Goal: Task Accomplishment & Management: Manage account settings

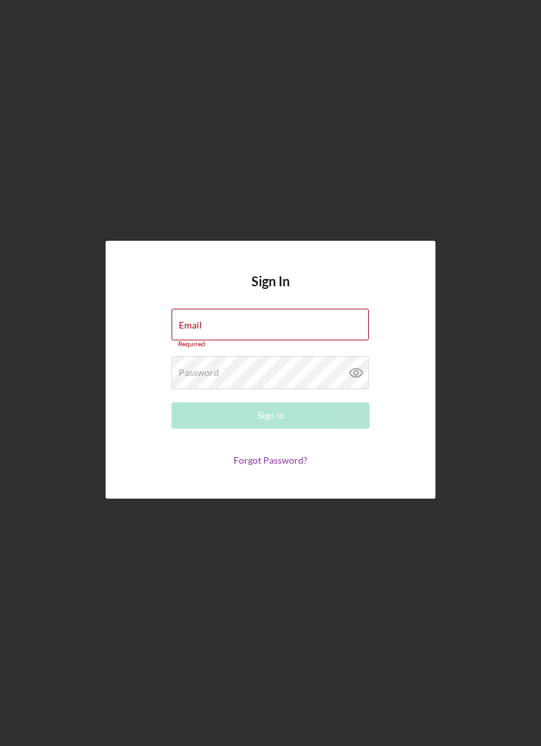
type input "[EMAIL_ADDRESS][DOMAIN_NAME]"
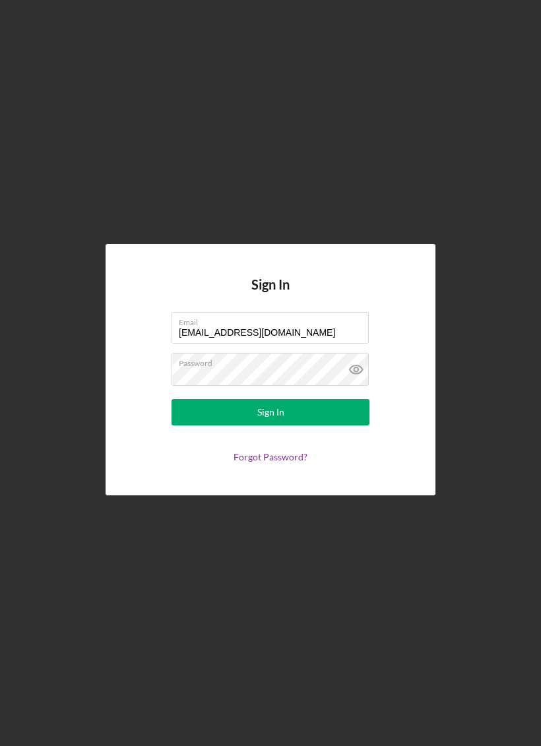
click at [309, 425] on button "Sign In" at bounding box center [270, 412] width 198 height 26
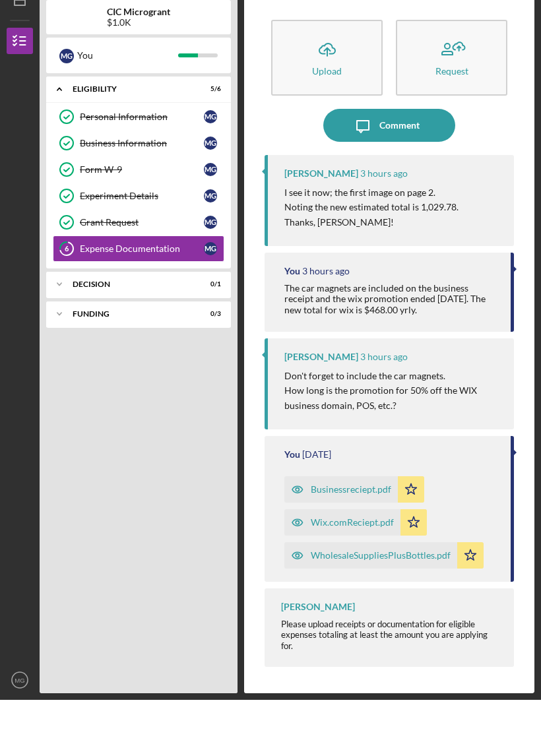
click at [125, 255] on link "Grant Request Grant Request M G" at bounding box center [138, 268] width 171 height 26
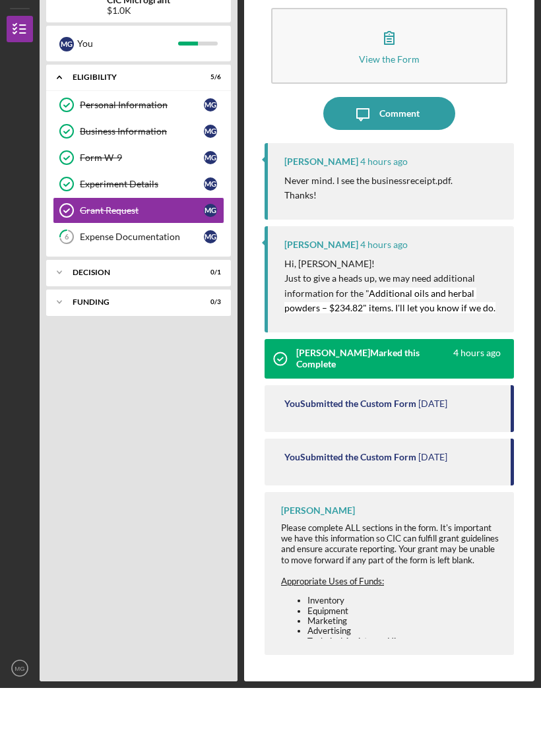
scroll to position [32, 0]
click at [405, 346] on mark "Additional oils and herbal powders – $234.82" items. I'll let you know if we do." at bounding box center [389, 359] width 211 height 26
click at [381, 684] on li "Advertising" at bounding box center [403, 689] width 193 height 10
click at [168, 290] on div "Expense Documentation" at bounding box center [142, 295] width 124 height 11
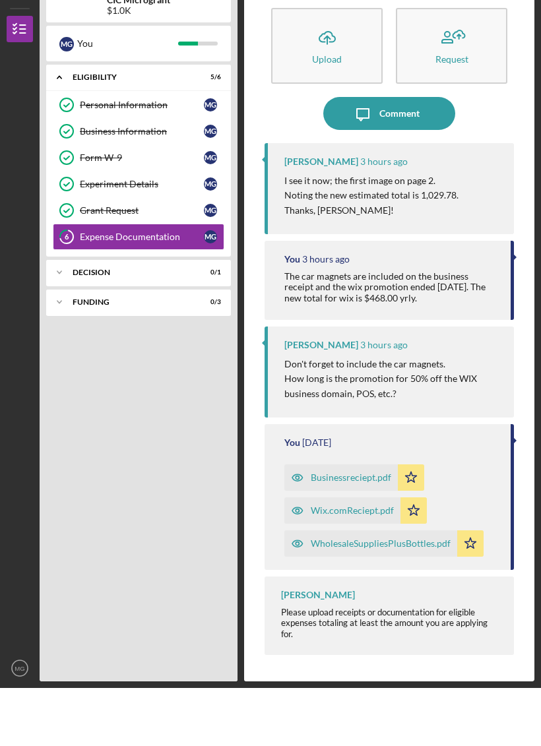
click at [353, 429] on p "How long is the promotion for 50% off the WIX business domain, POS, etc.?" at bounding box center [392, 444] width 216 height 30
click at [437, 329] on div "The car magnets are included on the business receipt and the wix promotion ende…" at bounding box center [390, 345] width 213 height 32
click at [460, 299] on div "You 3 hours ago The car magnets are included on the business receipt and the wi…" at bounding box center [388, 338] width 249 height 78
click at [474, 299] on div "You 3 hours ago The car magnets are included on the business receipt and the wi…" at bounding box center [388, 338] width 249 height 78
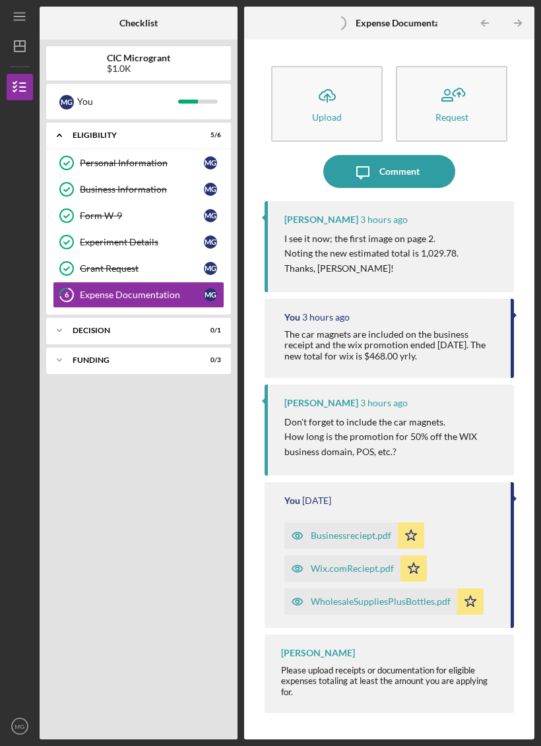
click at [127, 69] on div "$1.0K" at bounding box center [138, 68] width 63 height 11
click at [160, 67] on div "$1.0K" at bounding box center [138, 68] width 63 height 11
click at [15, 24] on icon "Icon/Menu" at bounding box center [20, 17] width 30 height 30
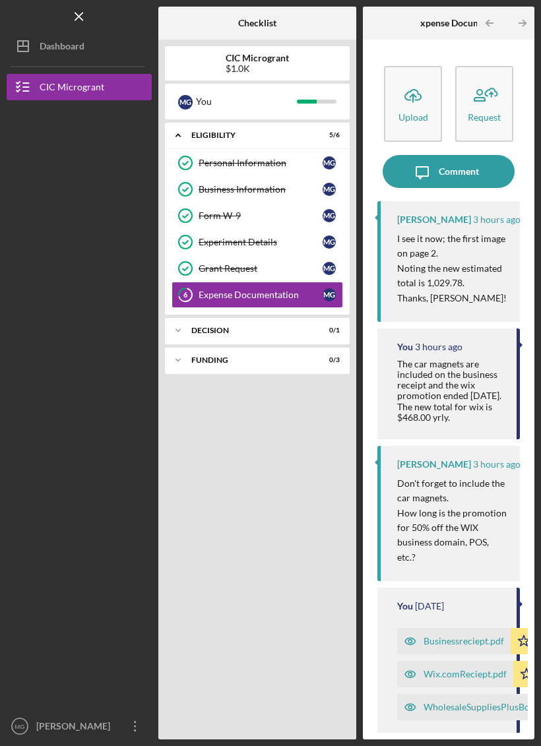
click at [64, 80] on div "CIC Microgrant" at bounding box center [72, 89] width 65 height 30
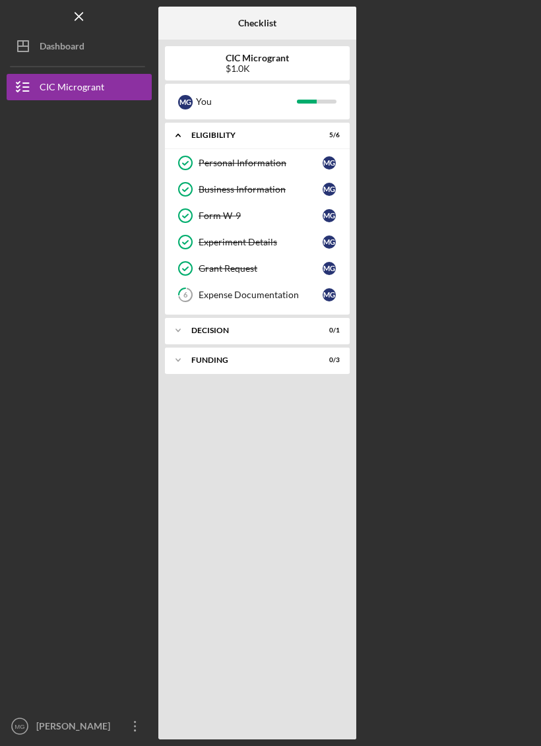
click at [47, 51] on div "Dashboard" at bounding box center [62, 48] width 45 height 30
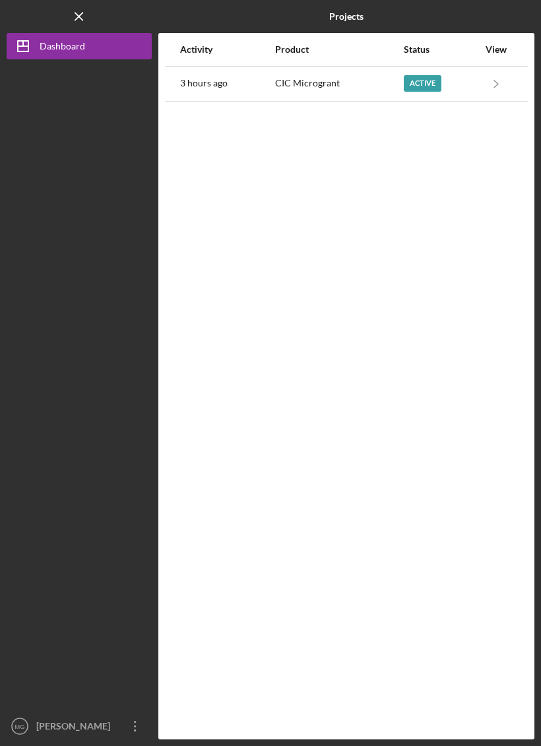
click at [424, 90] on div "Active" at bounding box center [423, 83] width 38 height 16
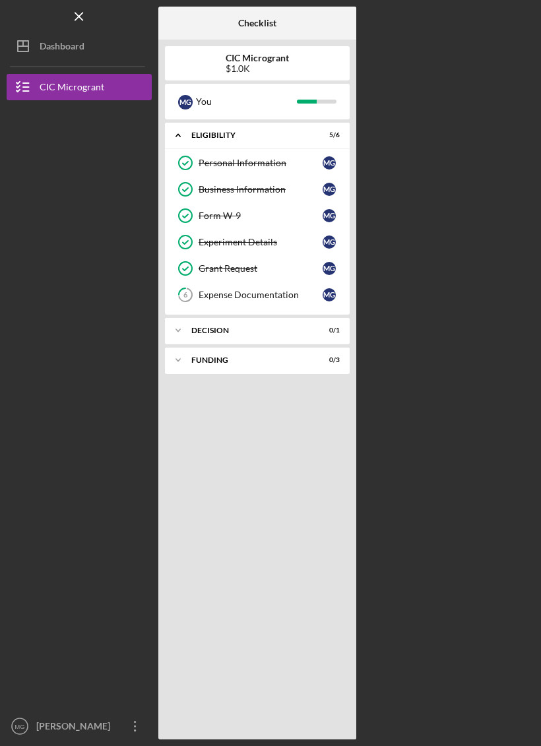
click at [197, 293] on icon "6" at bounding box center [185, 294] width 33 height 33
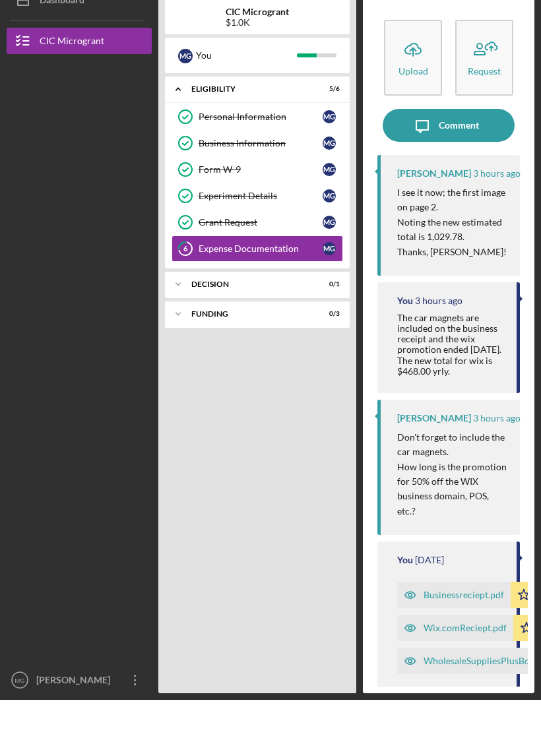
click at [102, 33] on button "Icon/Dashboard Dashboard" at bounding box center [79, 46] width 145 height 26
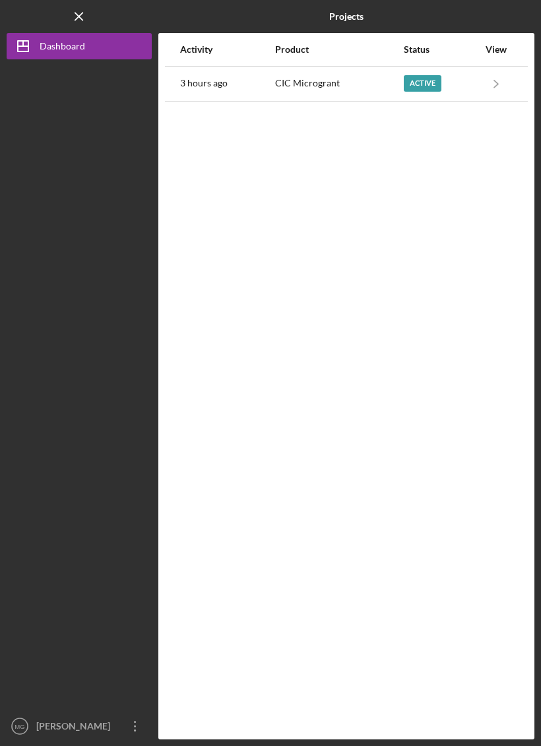
click at [78, 11] on icon "Icon/Menu Close" at bounding box center [80, 17] width 30 height 30
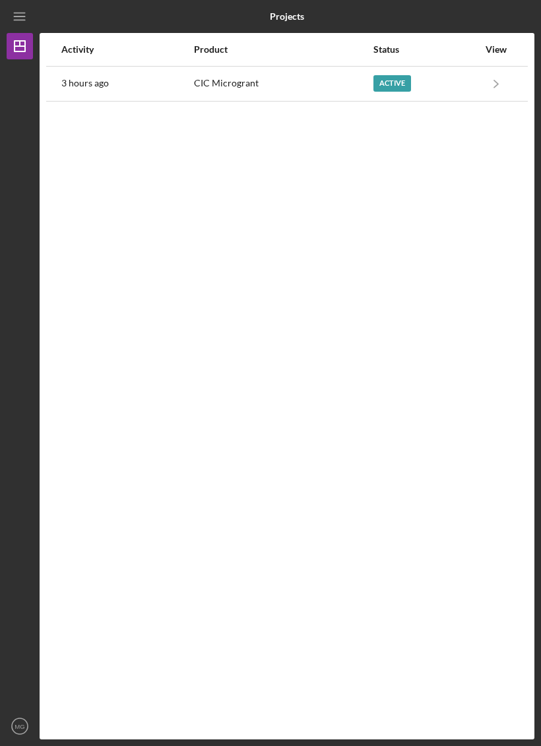
click at [493, 84] on icon "Icon/Navigate" at bounding box center [496, 84] width 30 height 30
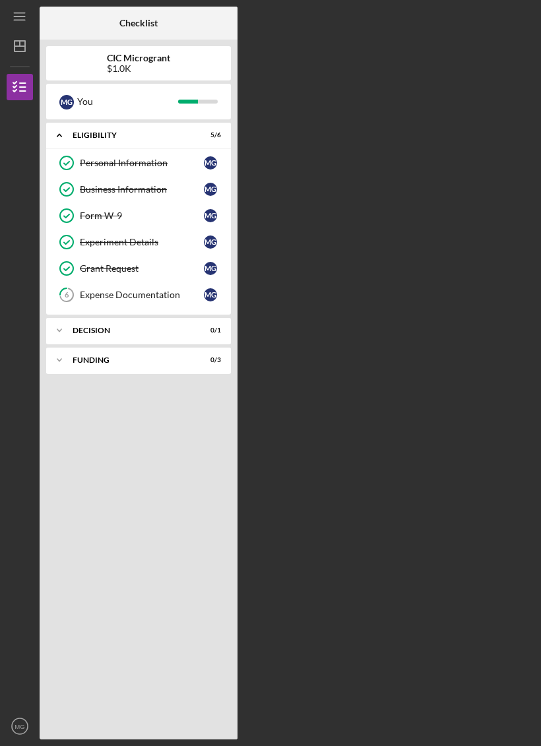
click at [71, 328] on icon "Icon/Expander" at bounding box center [59, 330] width 26 height 26
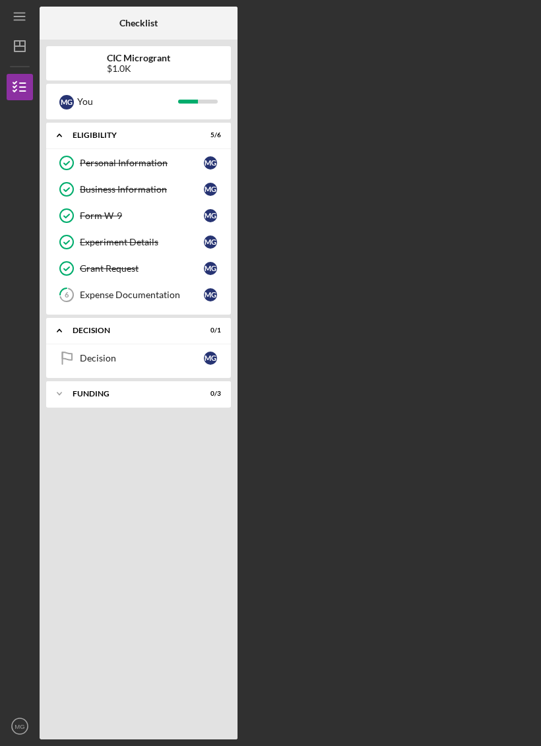
click at [94, 390] on div "FUNDING" at bounding box center [130, 394] width 115 height 8
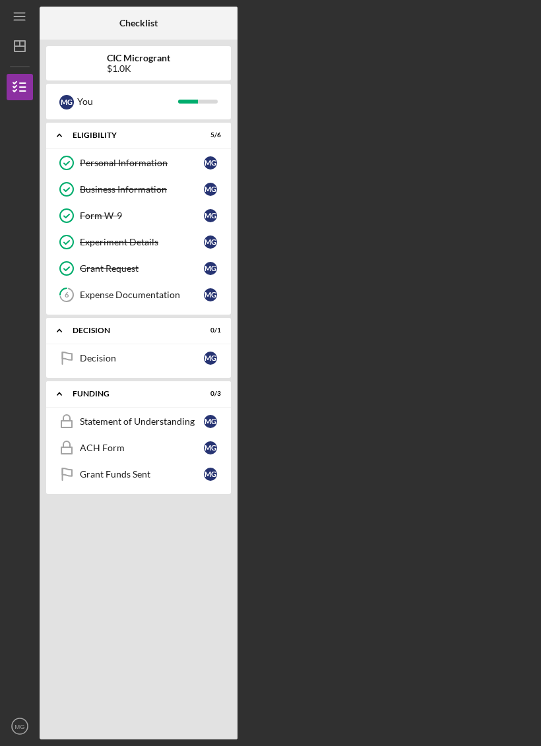
click at [59, 392] on icon "Icon/Expander" at bounding box center [59, 394] width 26 height 26
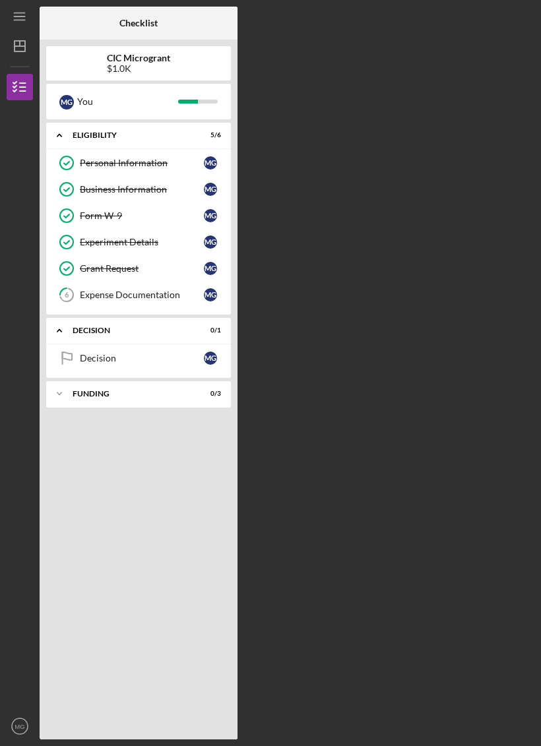
click at [107, 322] on div "Icon/Expander Decision 0 / 1" at bounding box center [138, 330] width 185 height 27
